Goal: Information Seeking & Learning: Understand process/instructions

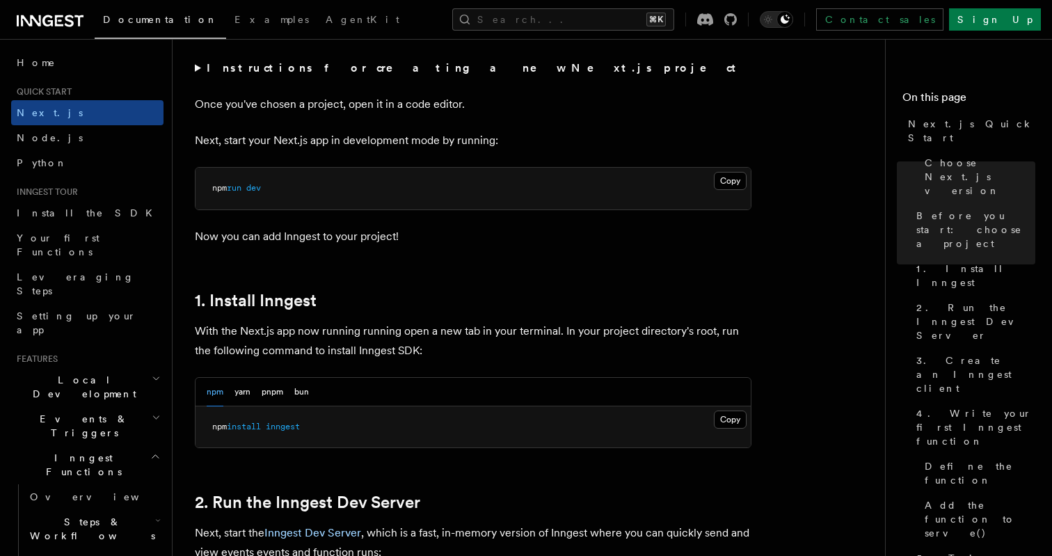
scroll to position [708, 0]
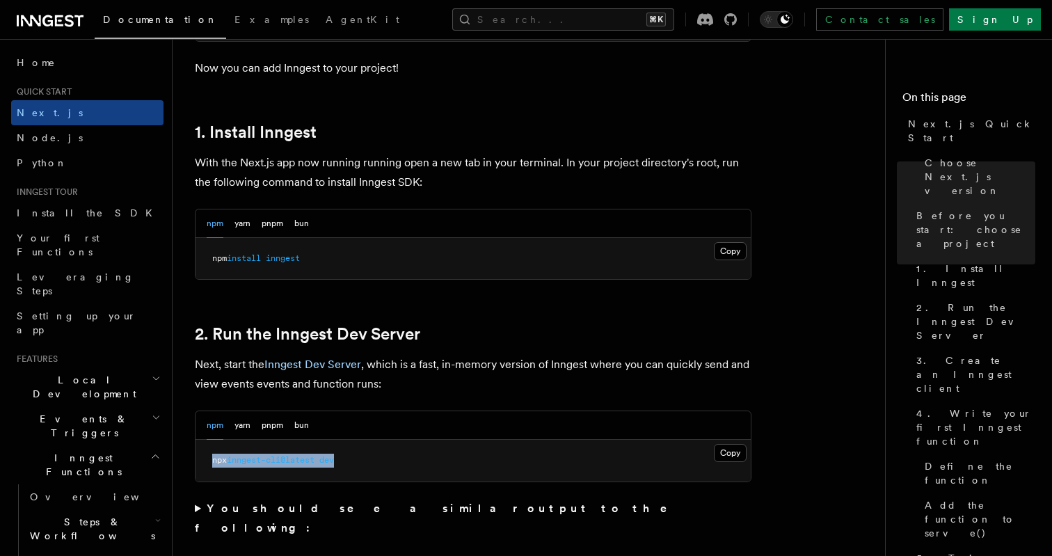
drag, startPoint x: 360, startPoint y: 463, endPoint x: 211, endPoint y: 463, distance: 148.9
click at [211, 463] on pre "npx inngest-cli@latest dev" at bounding box center [473, 461] width 555 height 42
copy span "npx inngest-cli@latest dev"
click at [337, 261] on pre "npm install inngest" at bounding box center [473, 259] width 555 height 42
click at [733, 255] on button "Copy Copied" at bounding box center [730, 251] width 33 height 18
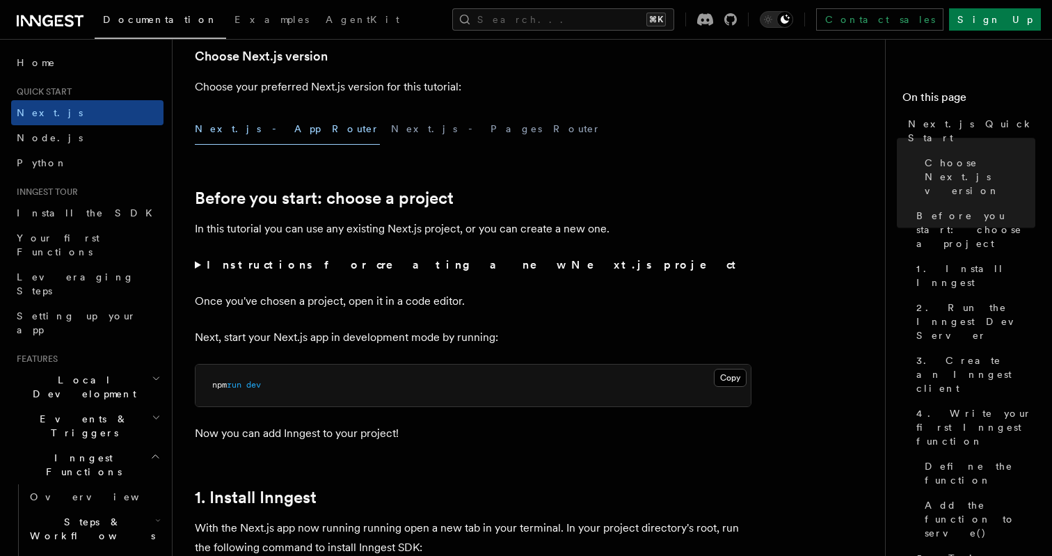
scroll to position [324, 0]
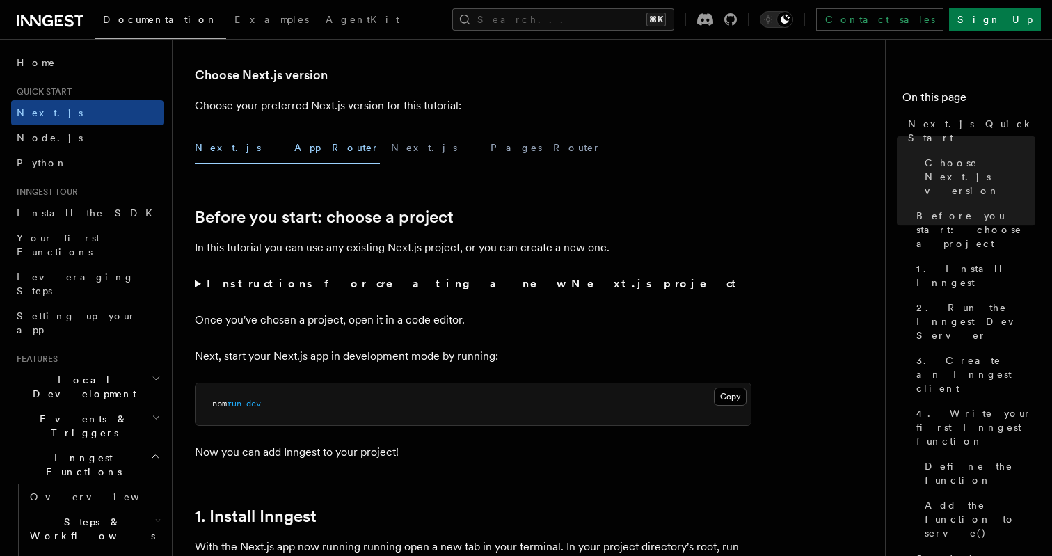
click at [248, 286] on strong "Instructions for creating a new Next.js project" at bounding box center [474, 283] width 535 height 13
